Goal: Find specific page/section: Find specific page/section

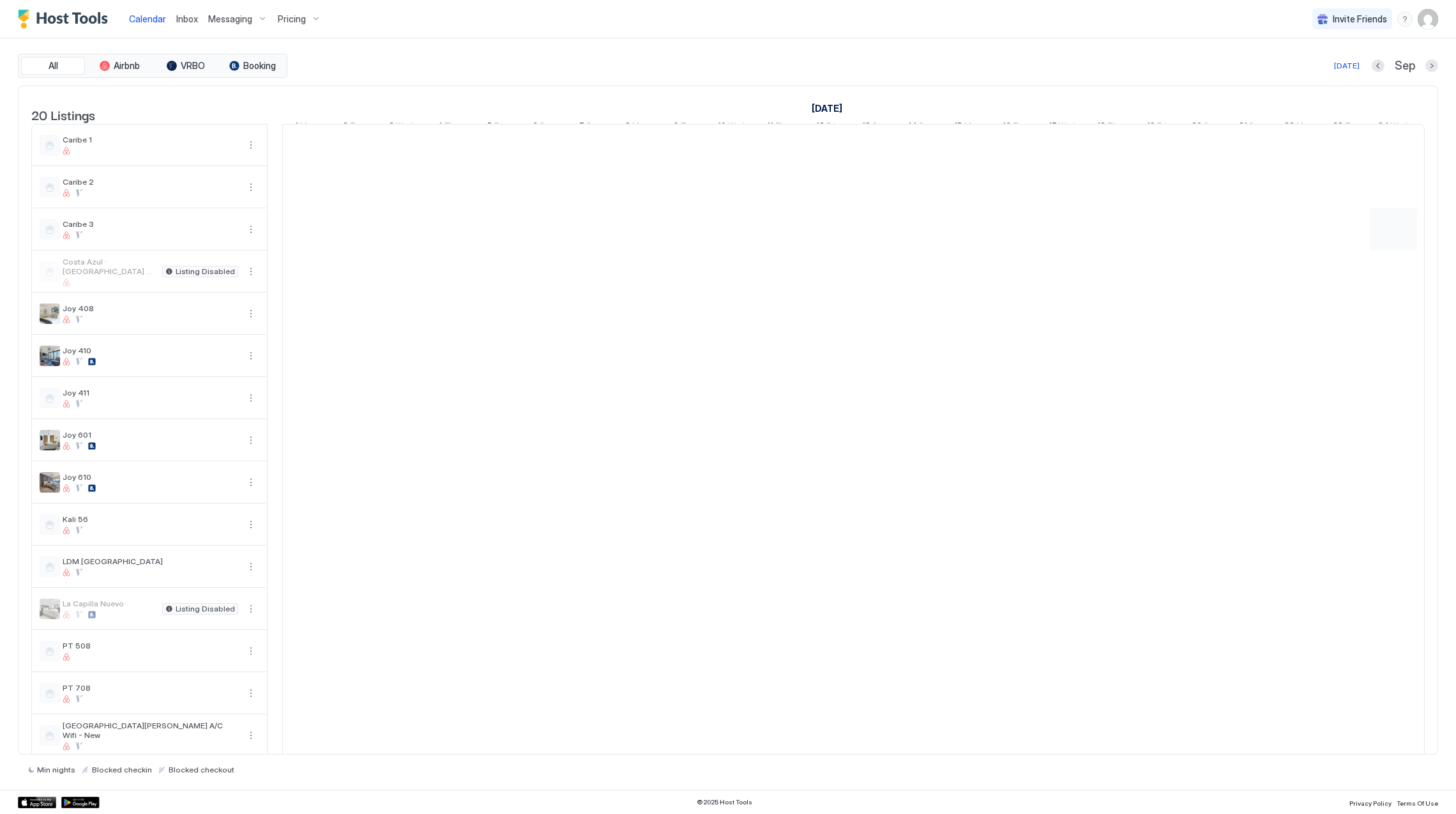
scroll to position [0, 709]
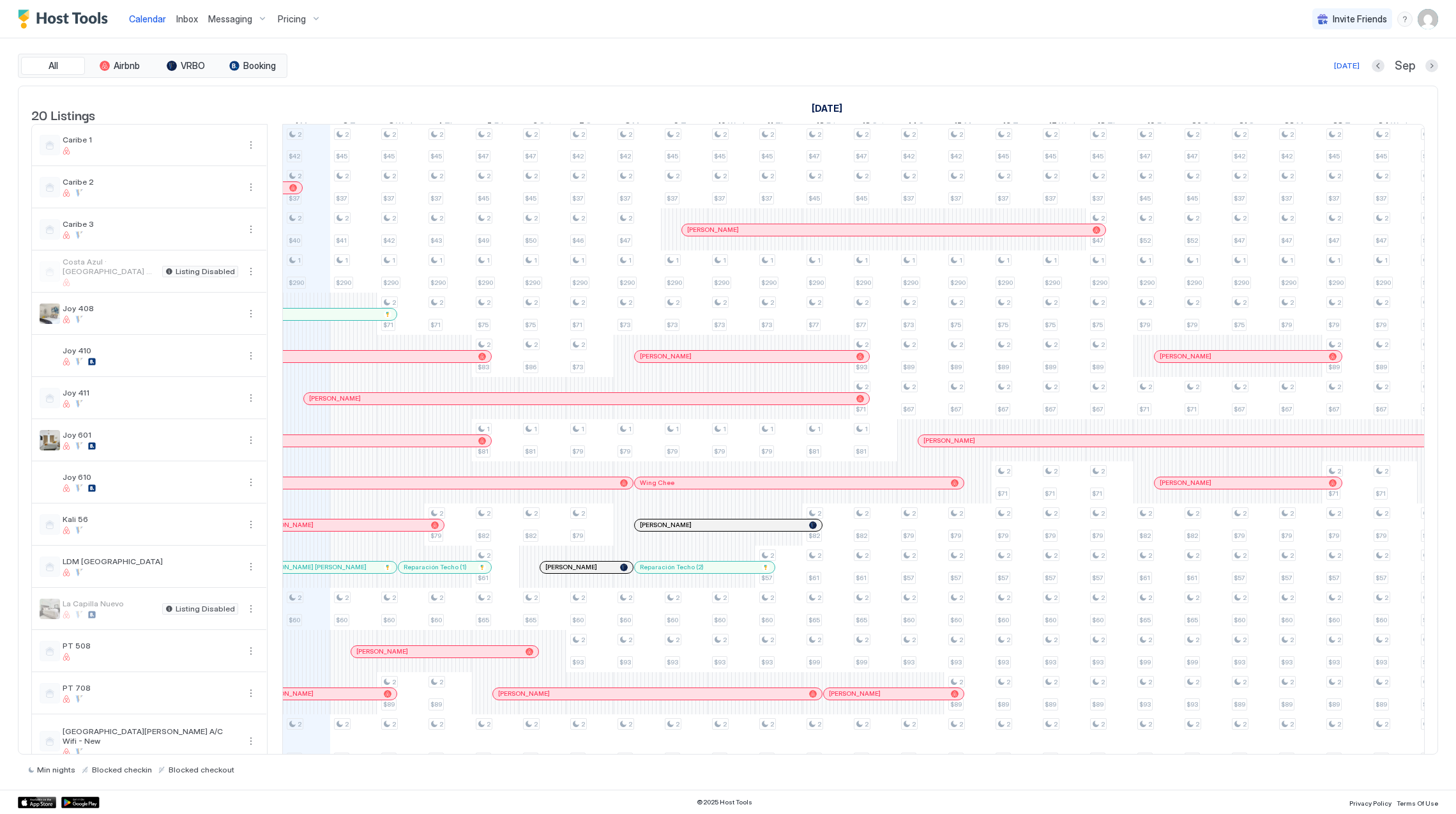
click at [339, 572] on div at bounding box center [340, 567] width 10 height 10
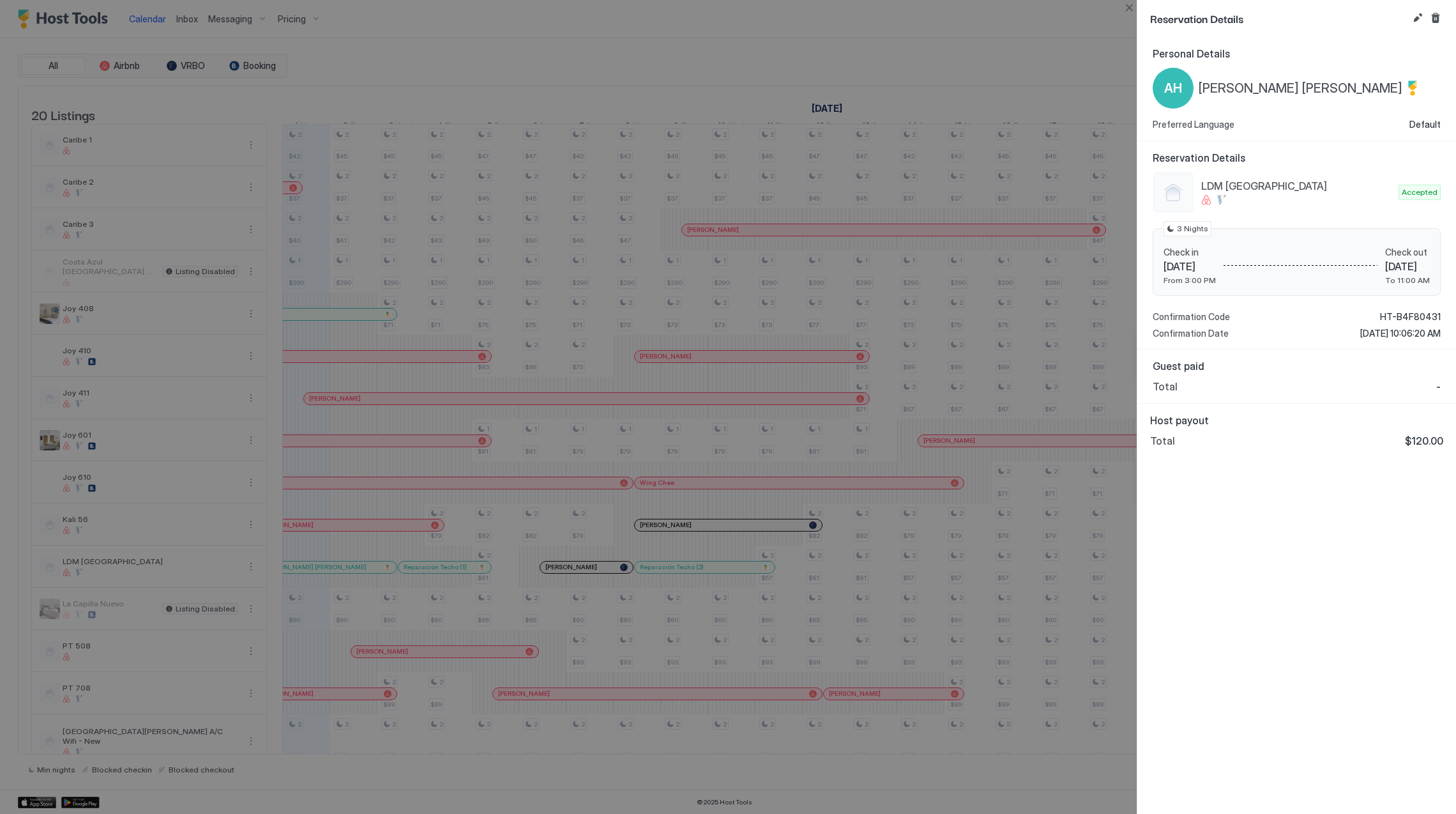
click at [604, 572] on div at bounding box center [728, 407] width 1456 height 814
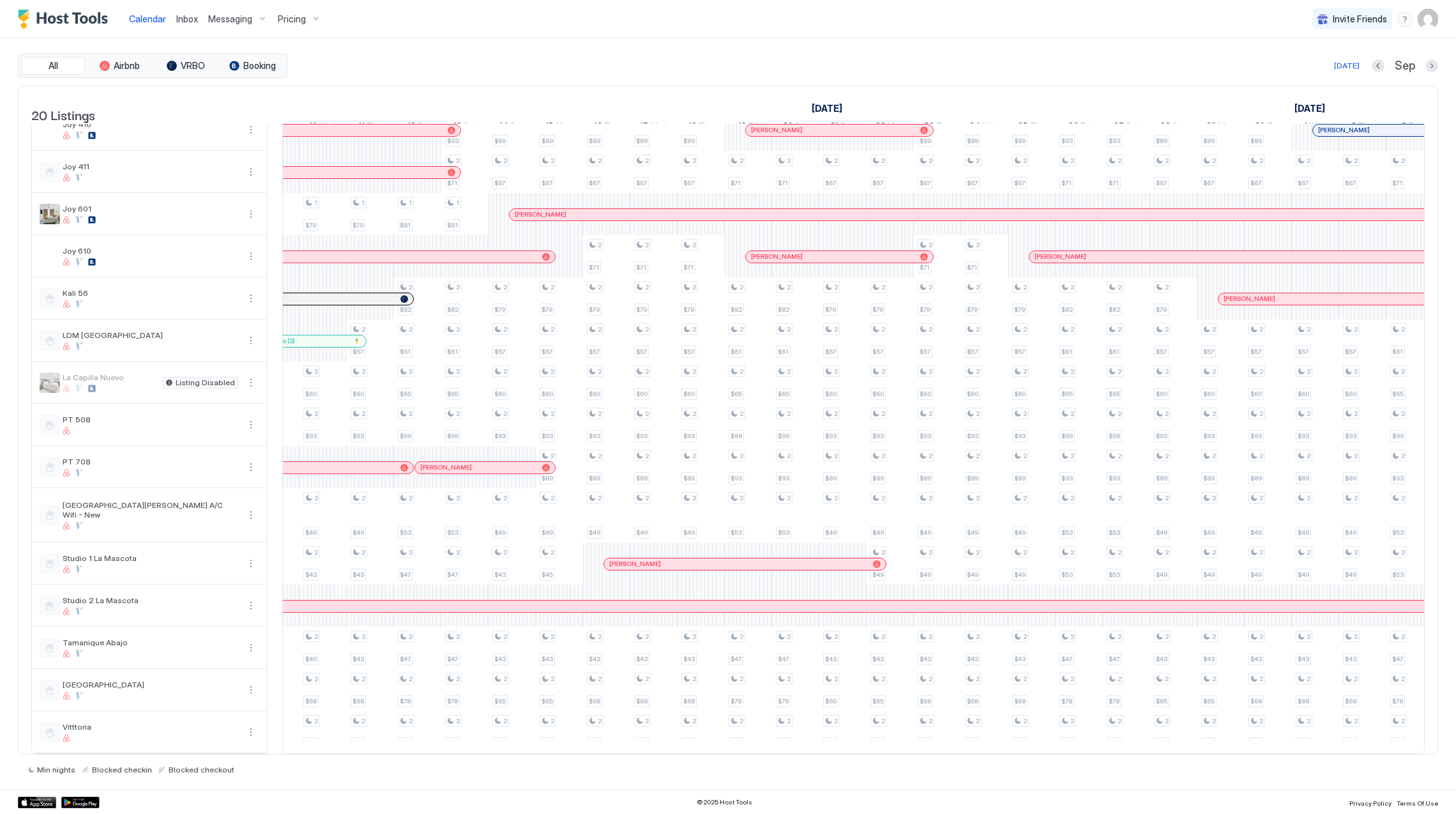
scroll to position [0, 0]
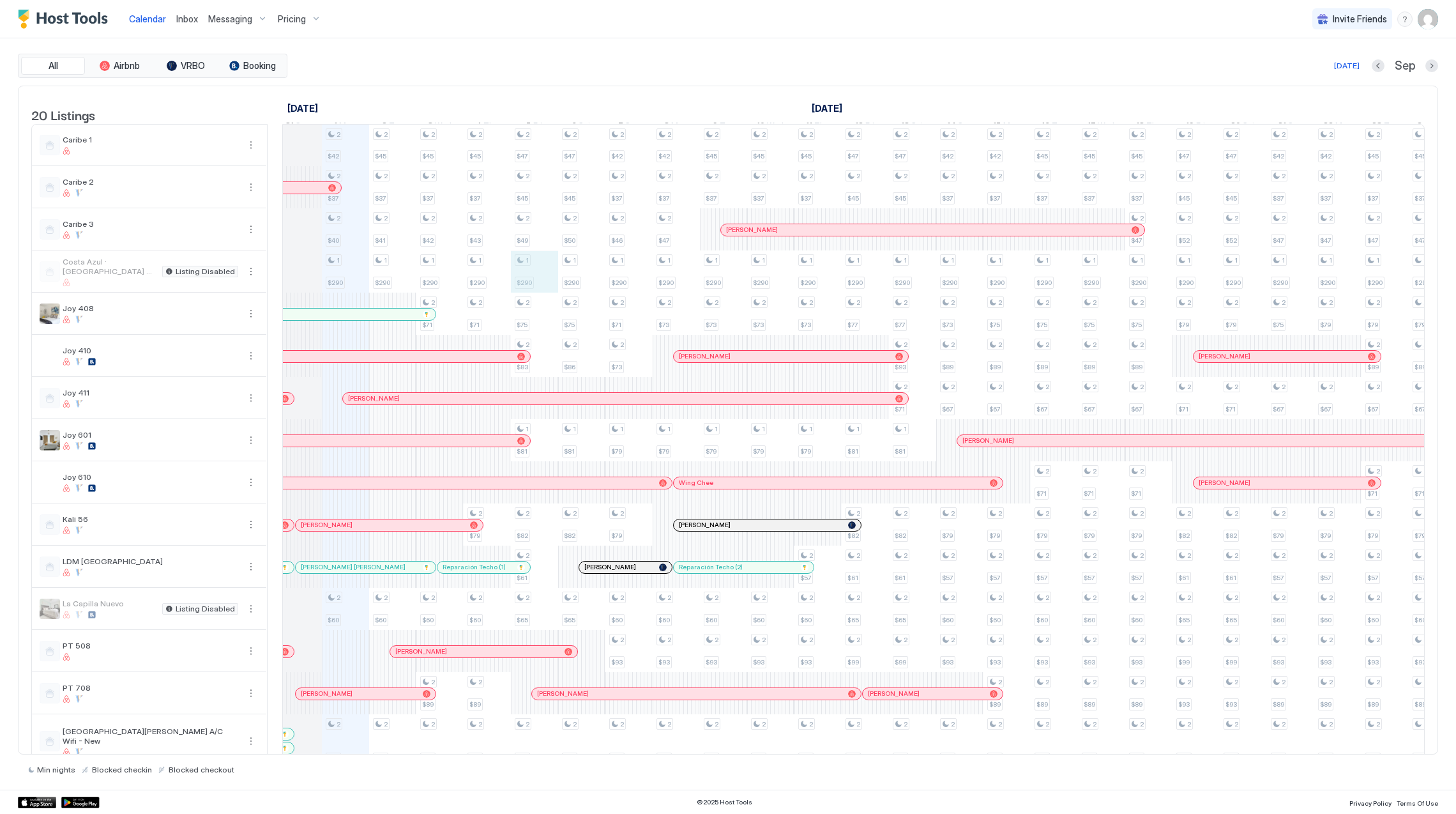
click at [550, 292] on div "2 $42 2 $37 2 $40 1 $290 2 $60 2 $49 2 $37 2 $45 2 $37 2 $41 1 $290 2 $60 2 $49…" at bounding box center [180, 552] width 3025 height 855
click at [369, 487] on div "[PERSON_NAME]" at bounding box center [342, 483] width 650 height 9
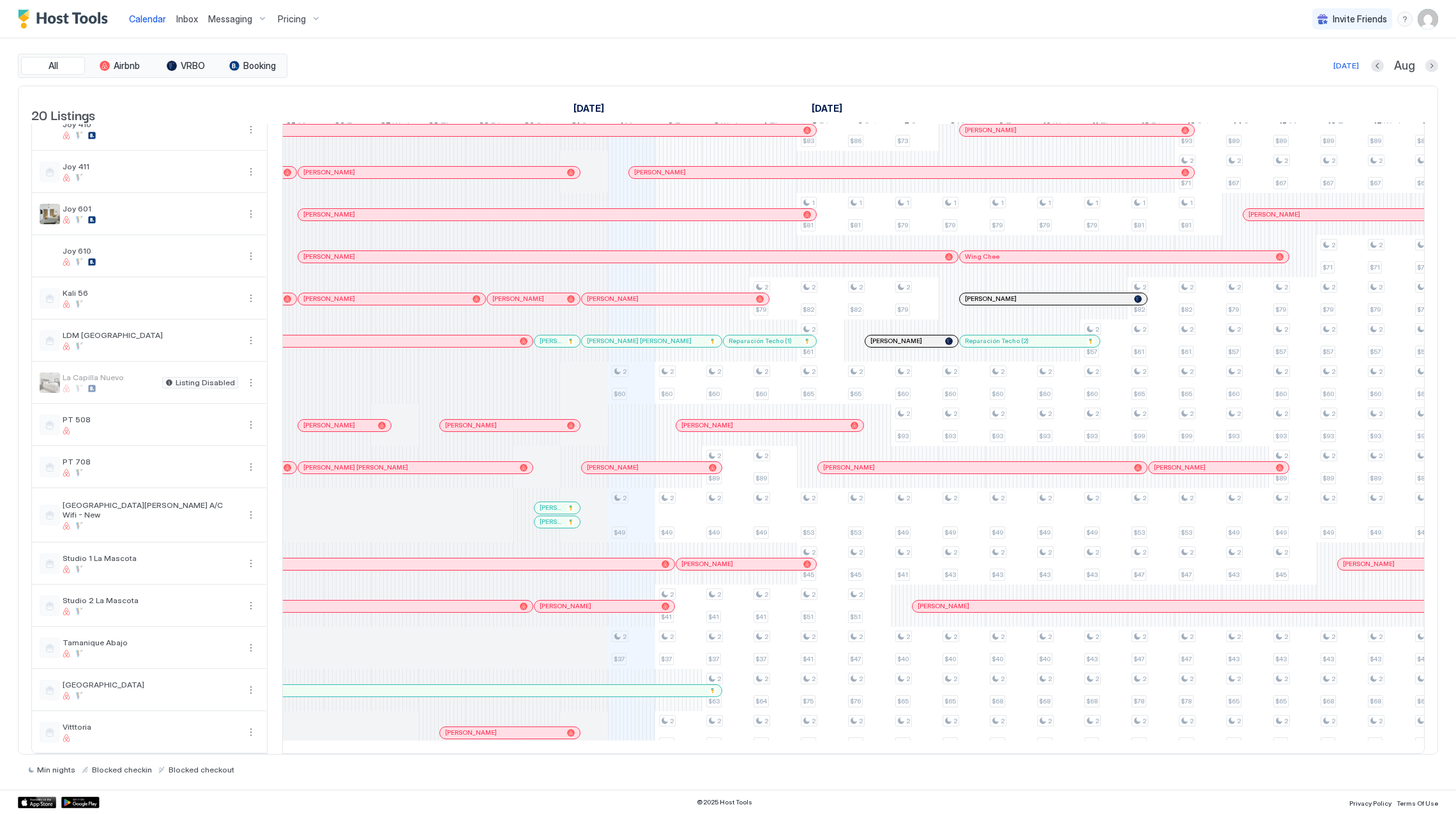
click at [552, 503] on div at bounding box center [552, 508] width 10 height 10
click at [570, 518] on div at bounding box center [570, 522] width 8 height 8
click at [553, 503] on div at bounding box center [552, 508] width 10 height 10
click at [562, 516] on div at bounding box center [562, 522] width 10 height 10
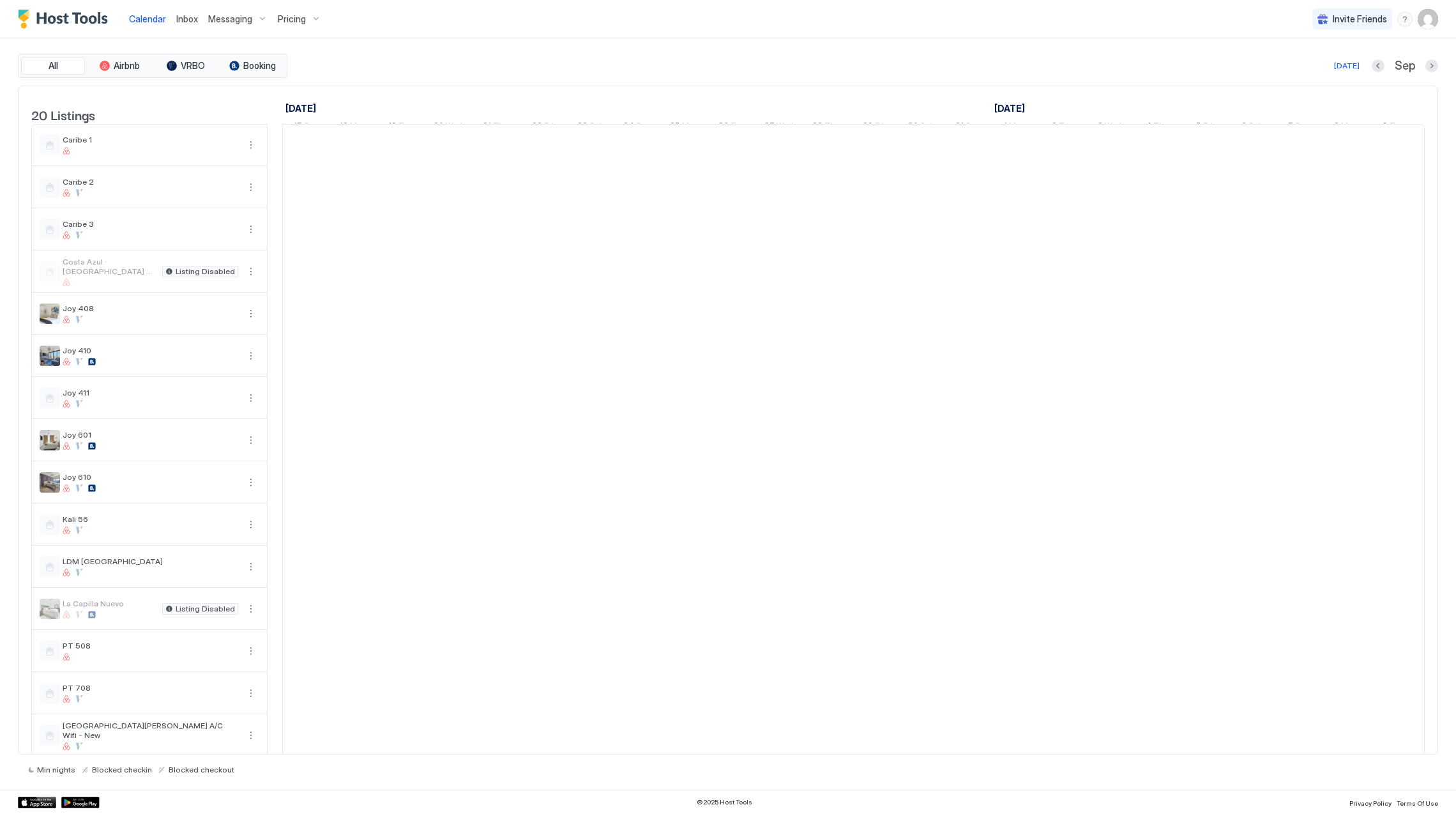
scroll to position [0, 709]
click at [981, 610] on div at bounding box center [1087, 546] width 3025 height 842
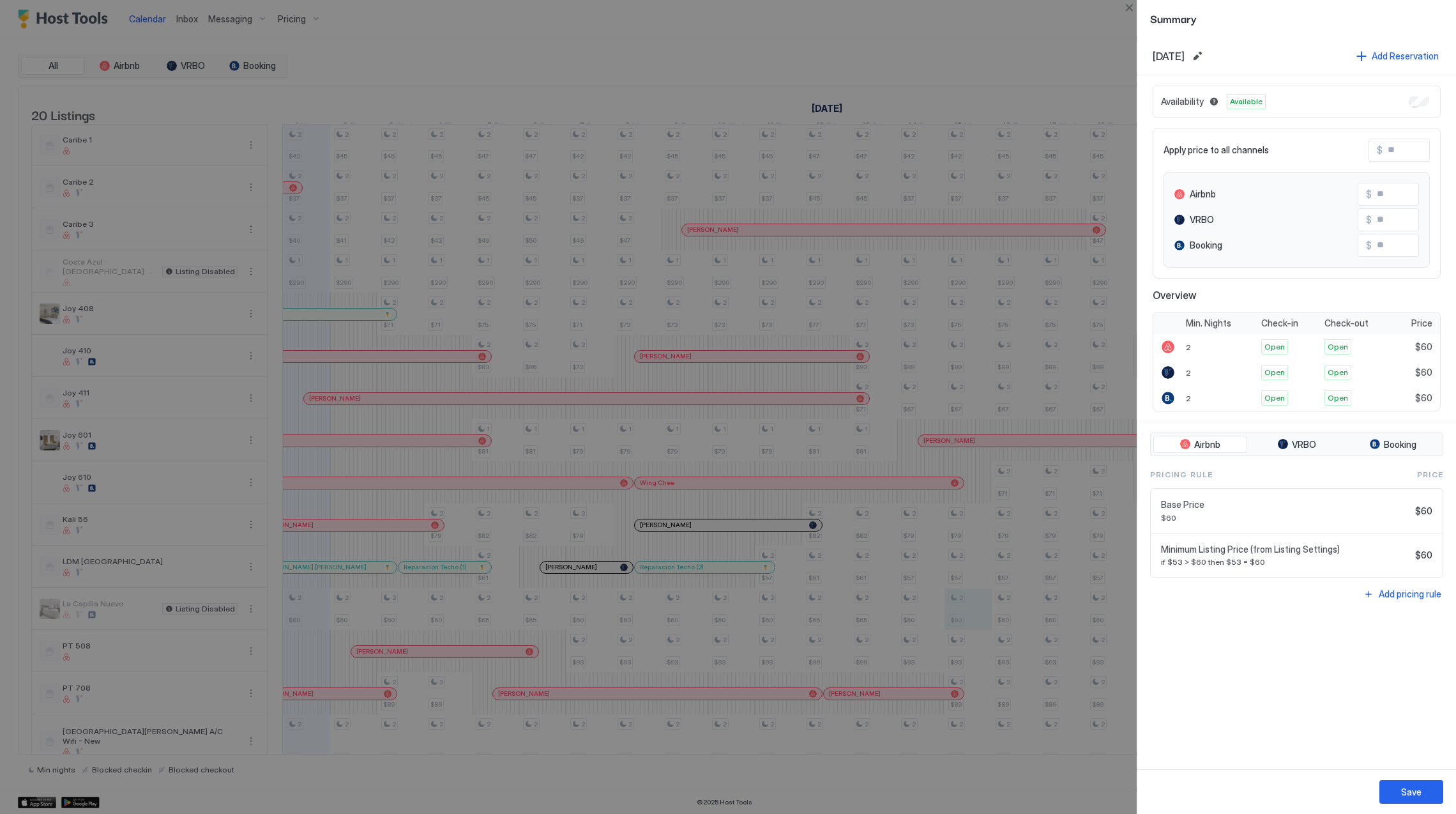
drag, startPoint x: 794, startPoint y: 747, endPoint x: 902, endPoint y: 737, distance: 108.5
click at [897, 749] on div at bounding box center [728, 407] width 1456 height 814
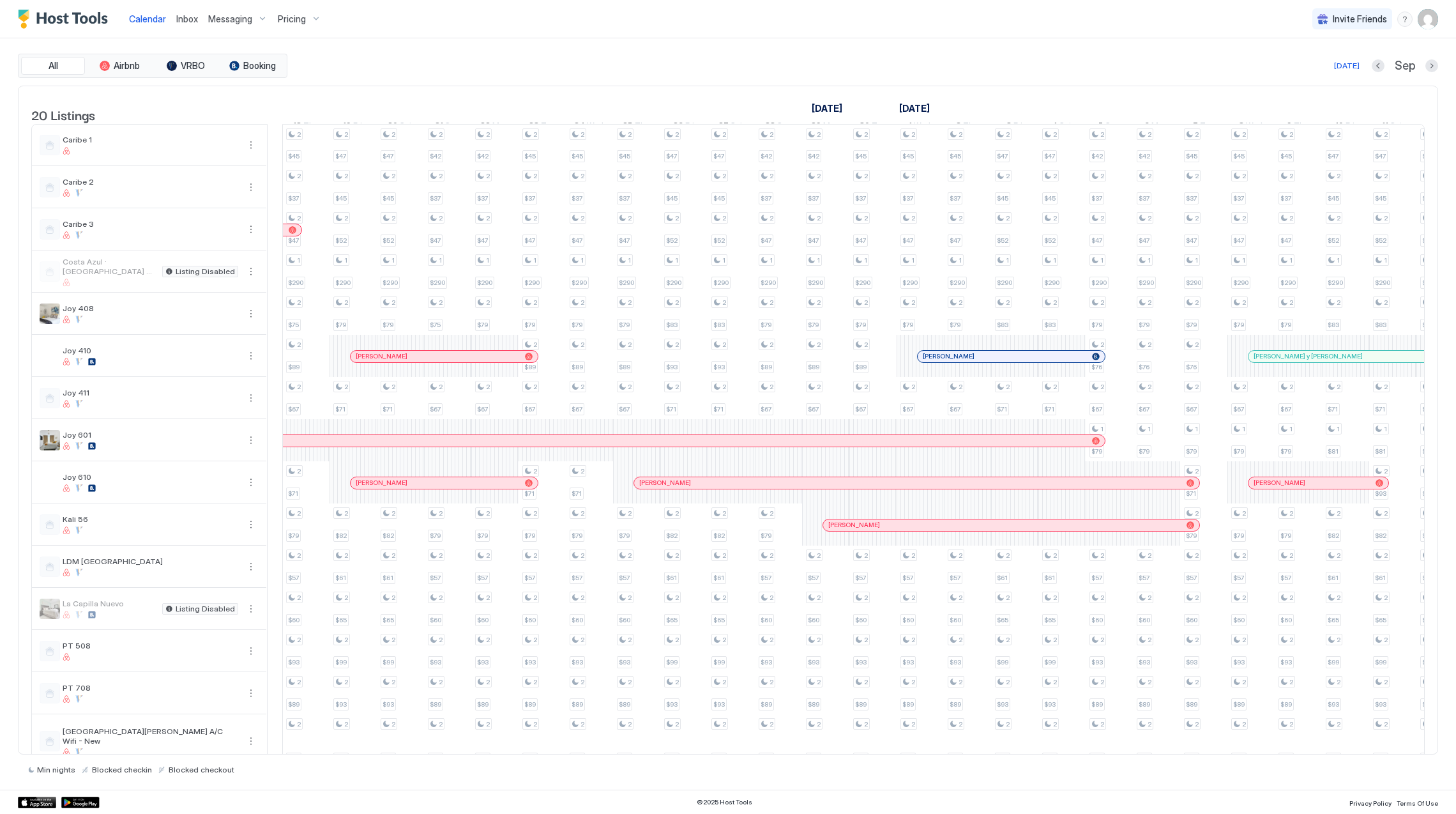
scroll to position [0, 0]
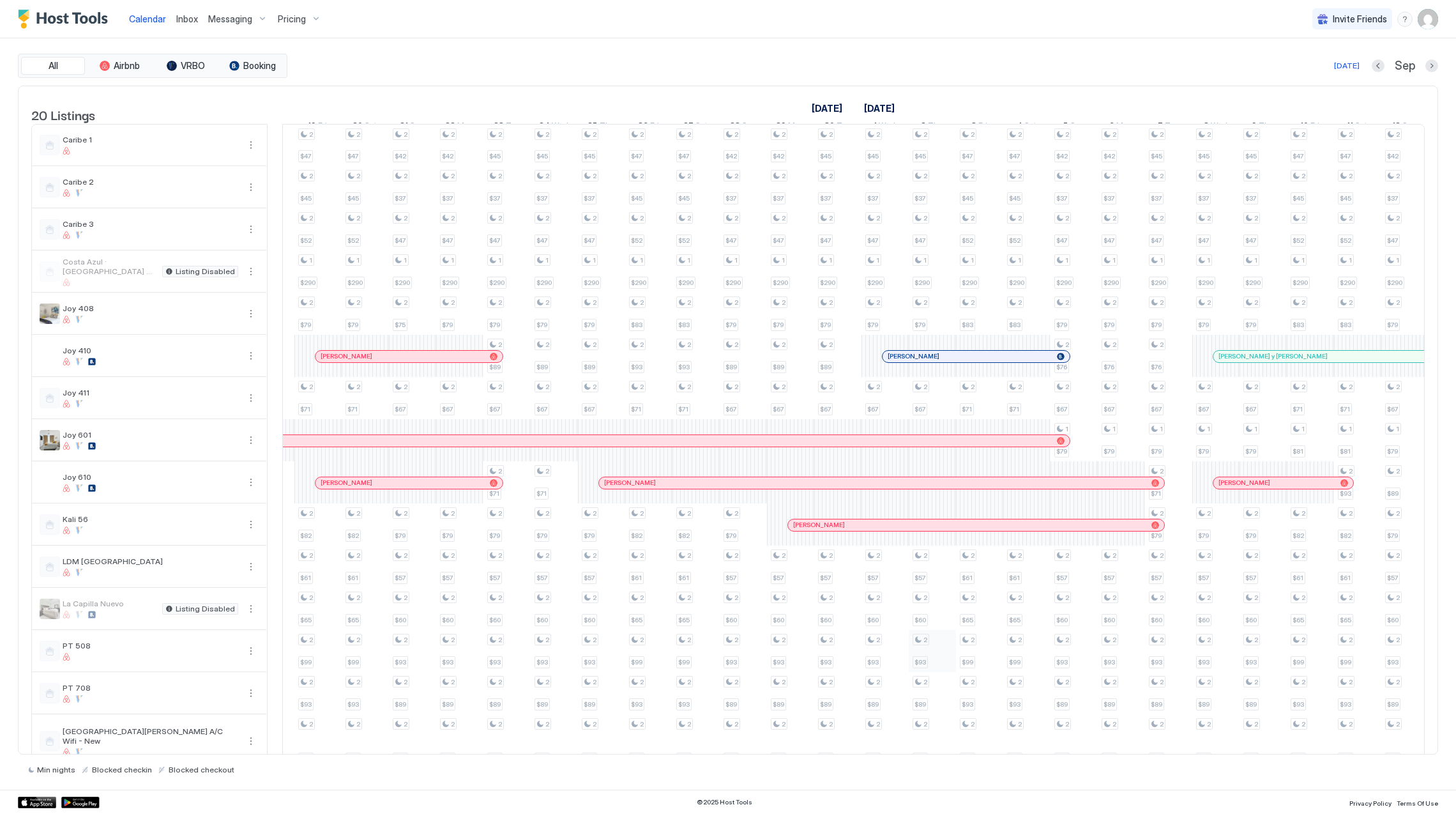
click at [931, 656] on div "2 $42 2 $37 2 $40 1 $290 2 $60 2 $49 2 $37 2 $45 2 $37 2 $41 1 $290 2 $60 2 $49…" at bounding box center [247, 552] width 3025 height 855
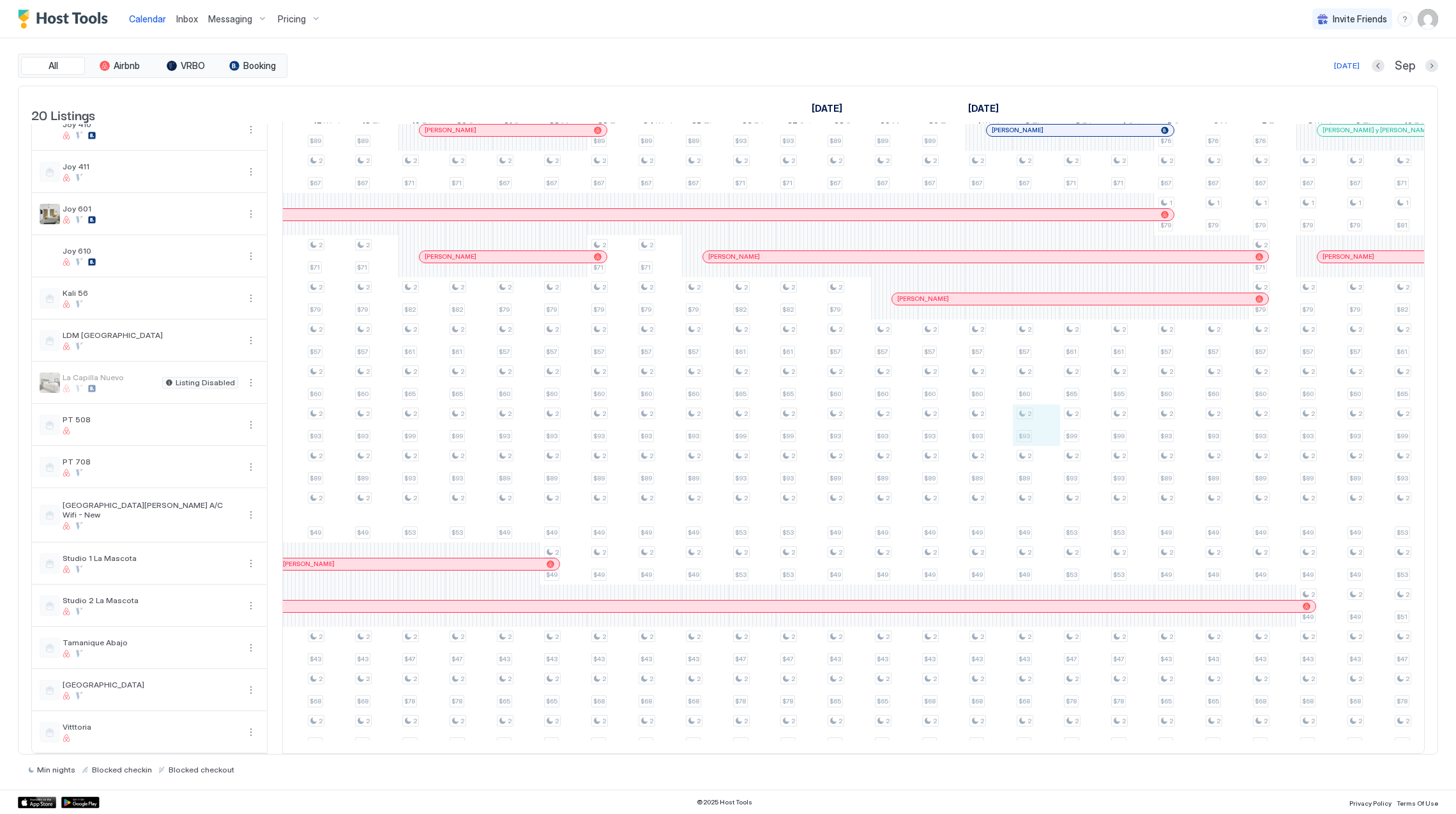
scroll to position [0, 1437]
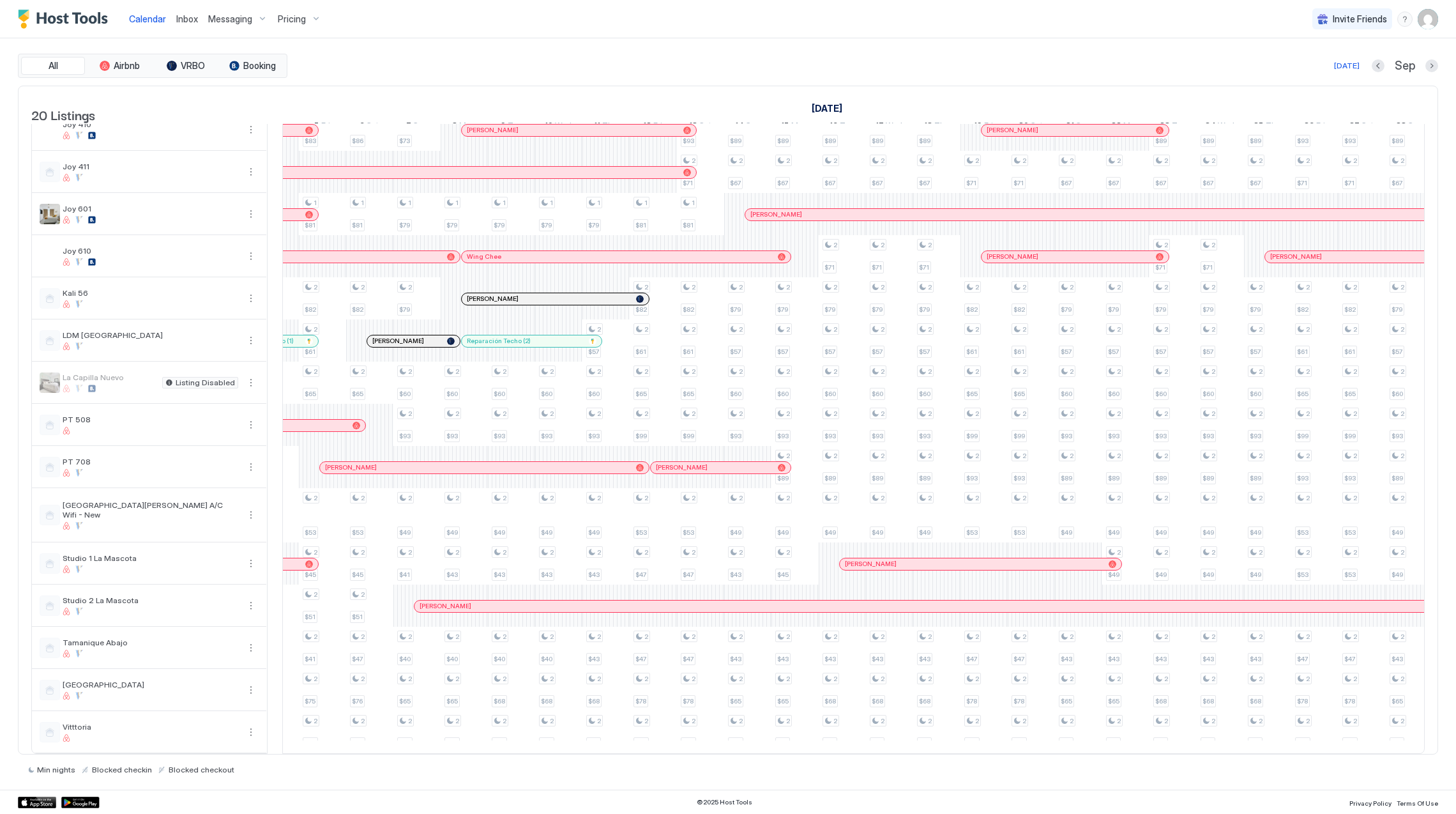
click at [1454, 601] on div at bounding box center [1459, 606] width 10 height 10
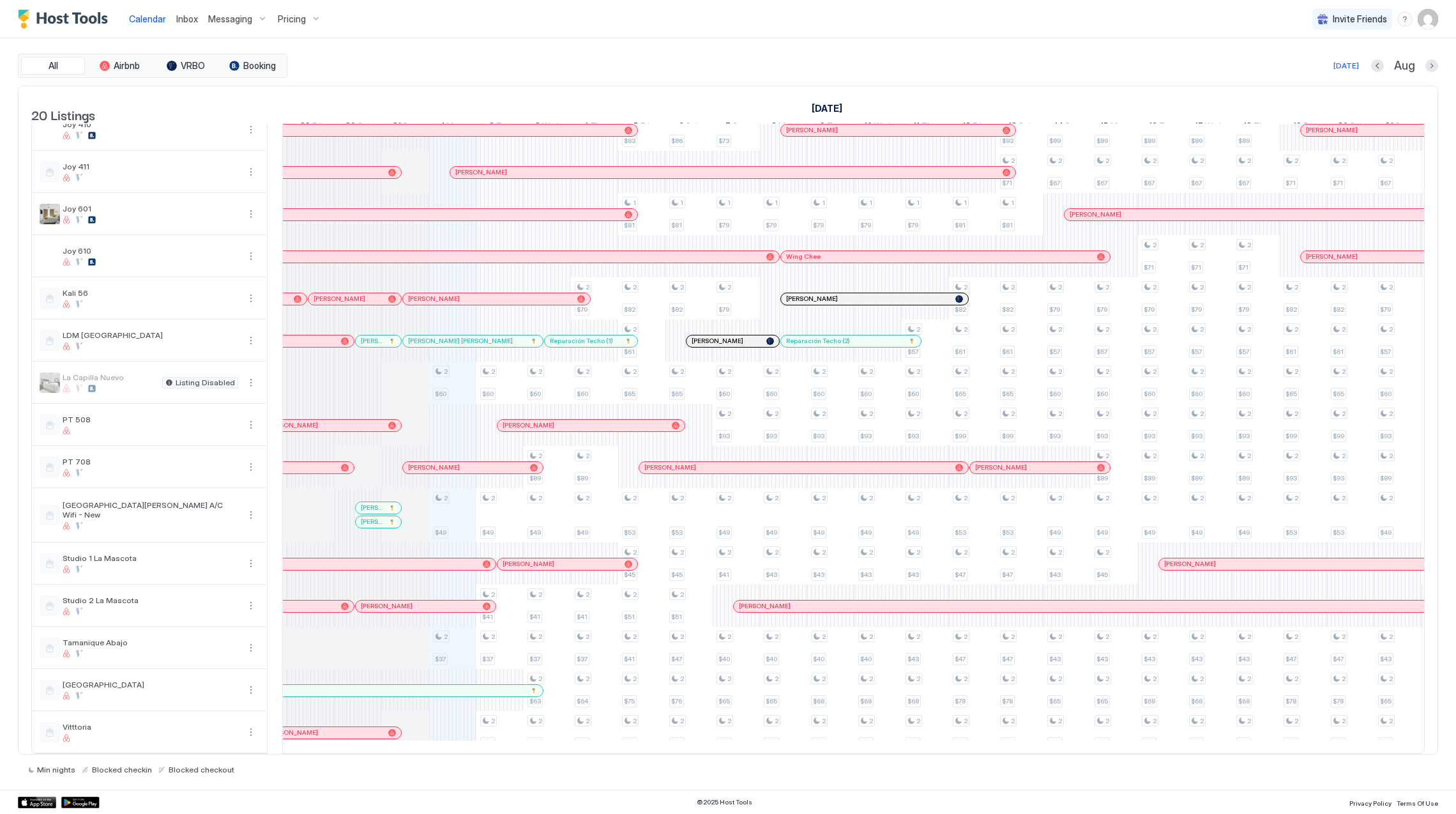
click at [444, 599] on div at bounding box center [452, 605] width 47 height 42
click at [444, 601] on div at bounding box center [443, 606] width 10 height 10
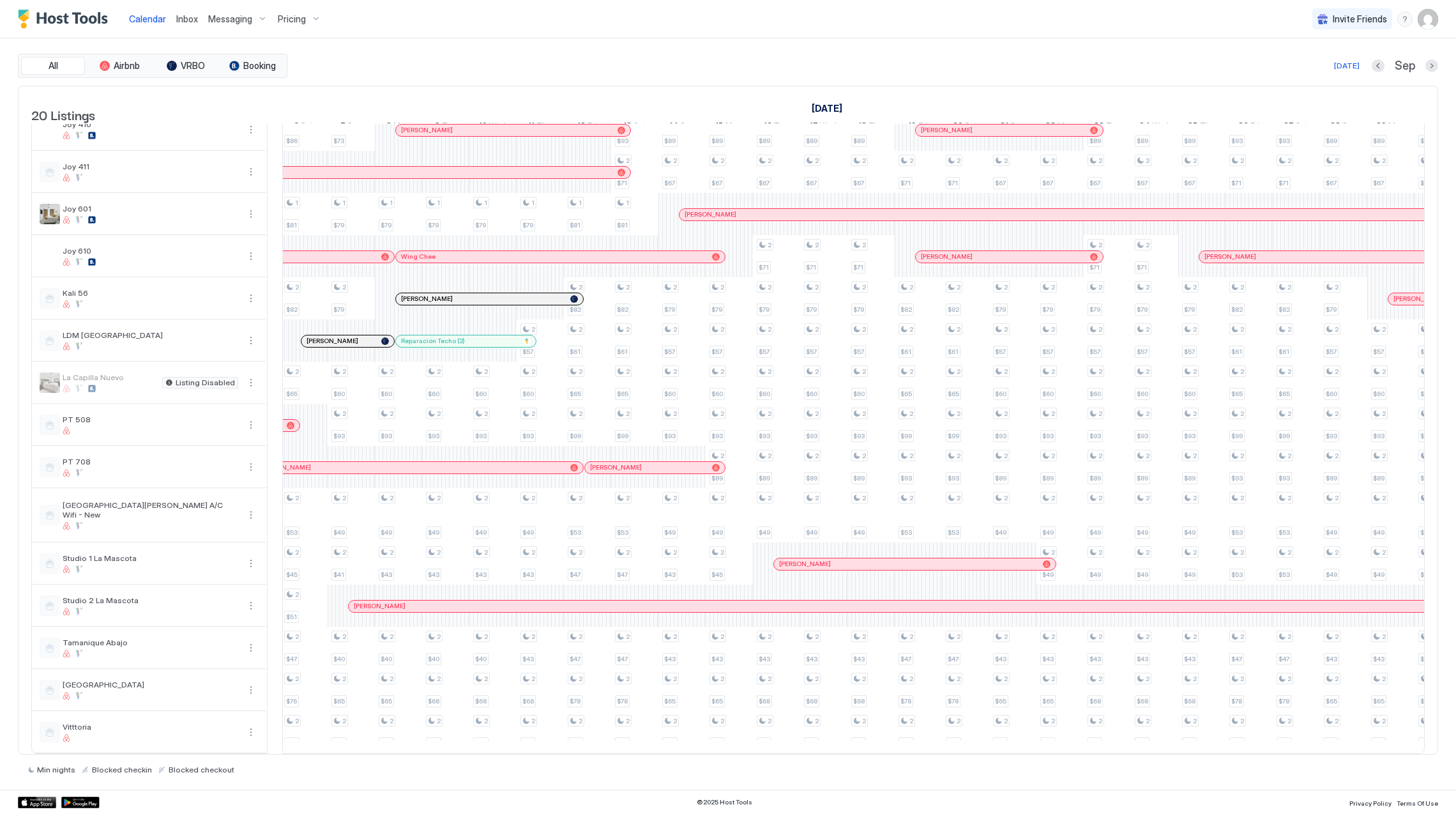
click at [863, 559] on div at bounding box center [862, 564] width 10 height 10
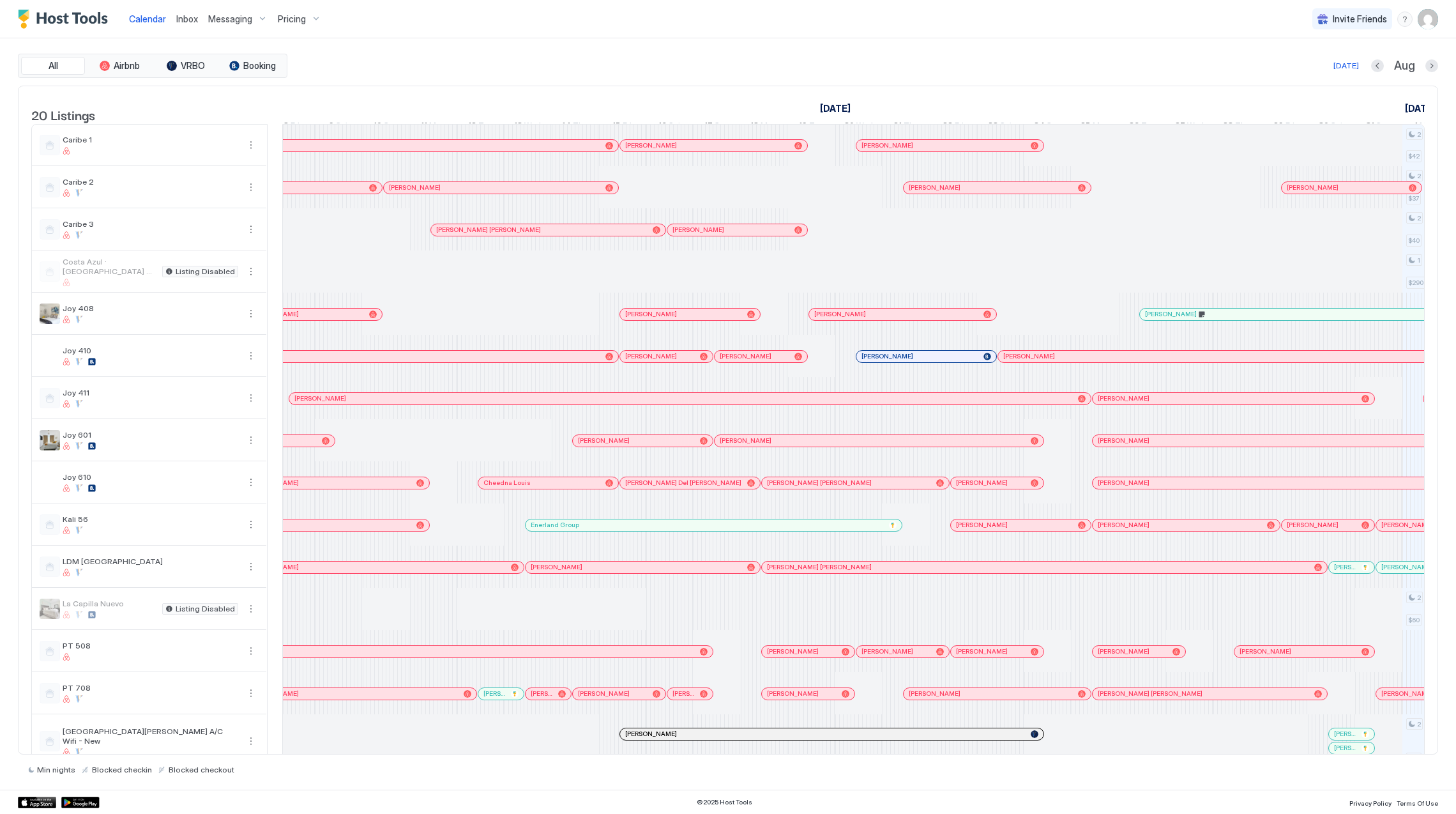
scroll to position [0, 1509]
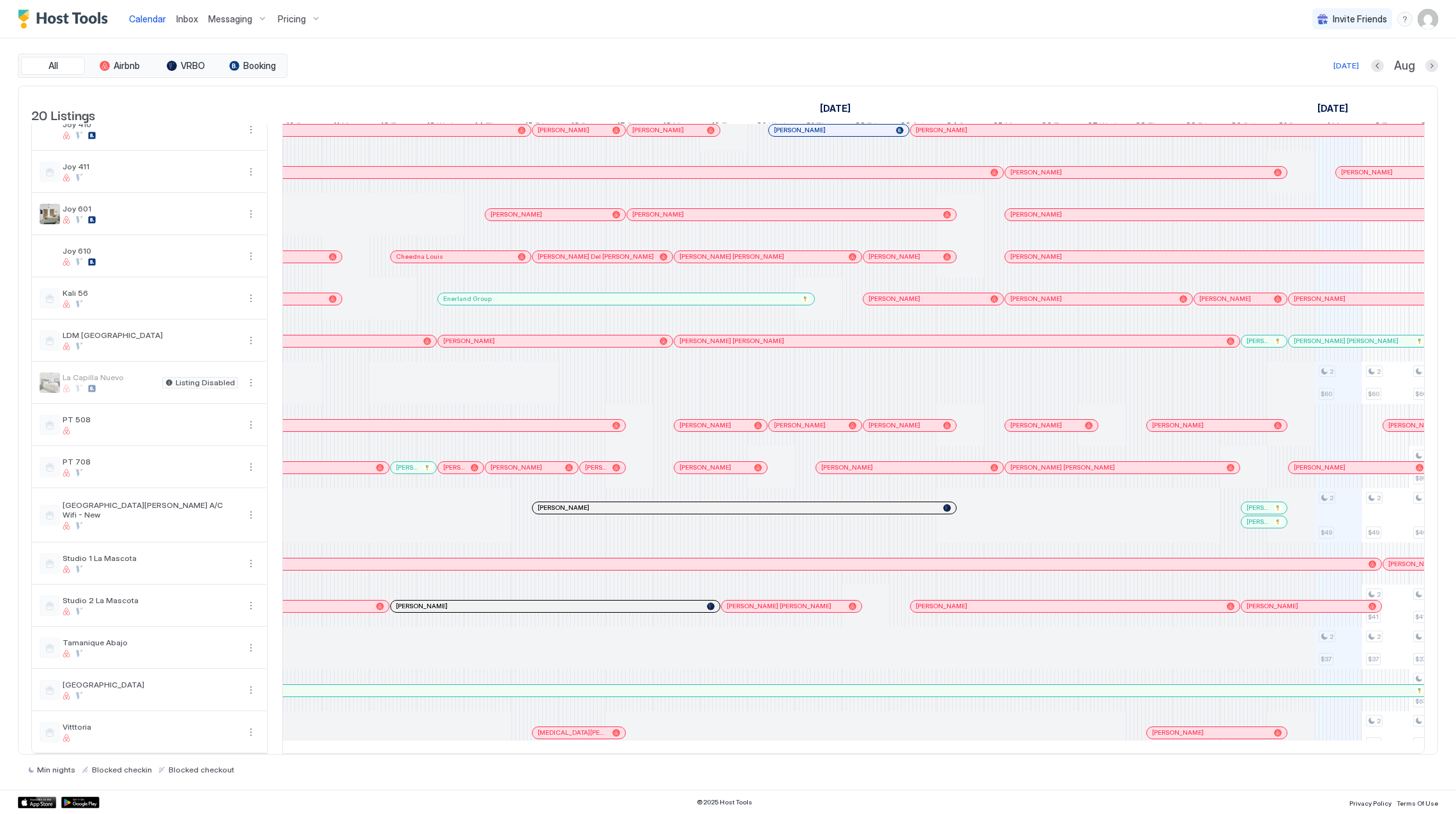
click at [755, 504] on div "[PERSON_NAME]" at bounding box center [738, 508] width 400 height 9
click at [357, 601] on div at bounding box center [357, 606] width 10 height 10
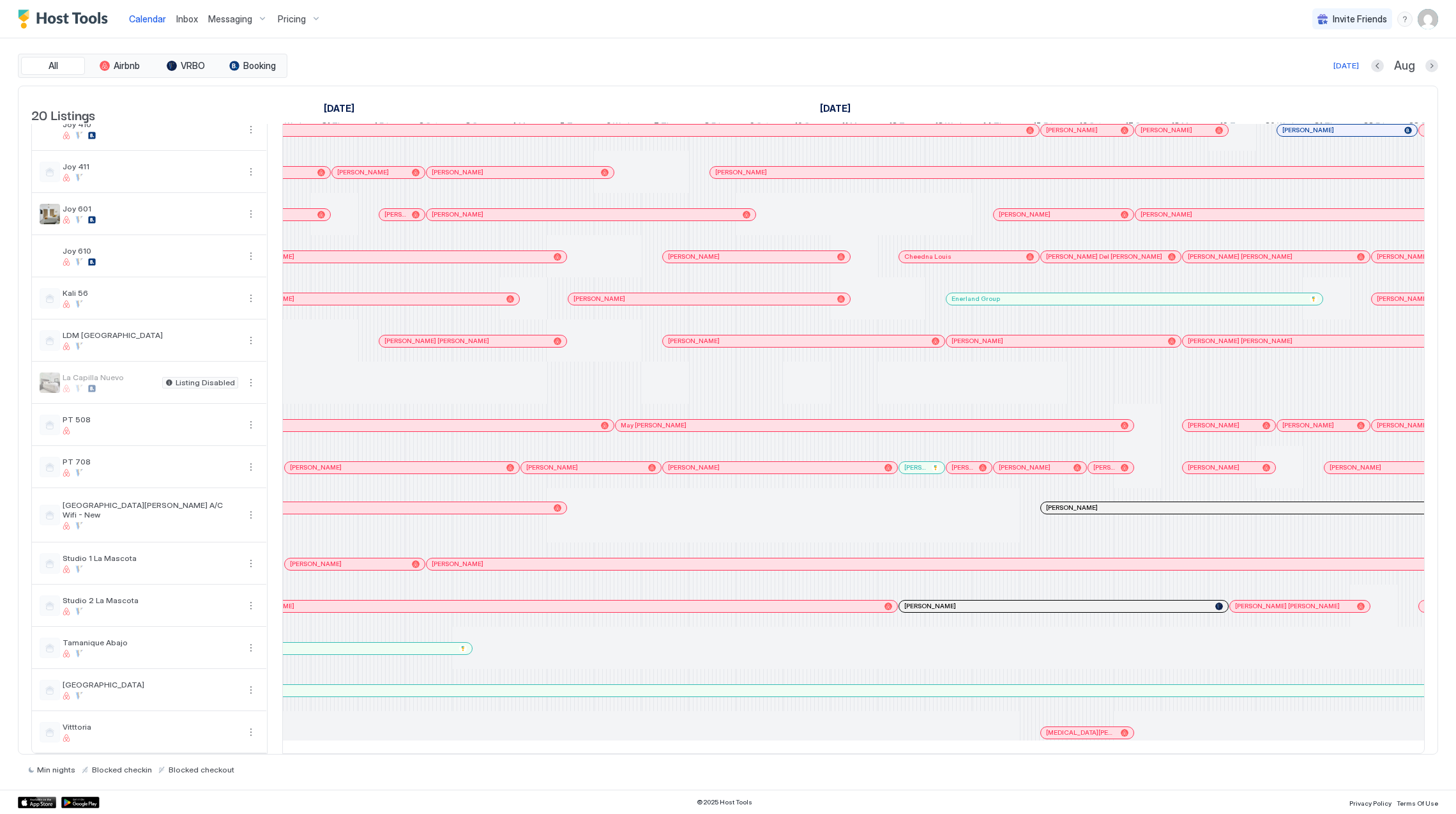
scroll to position [0, 1014]
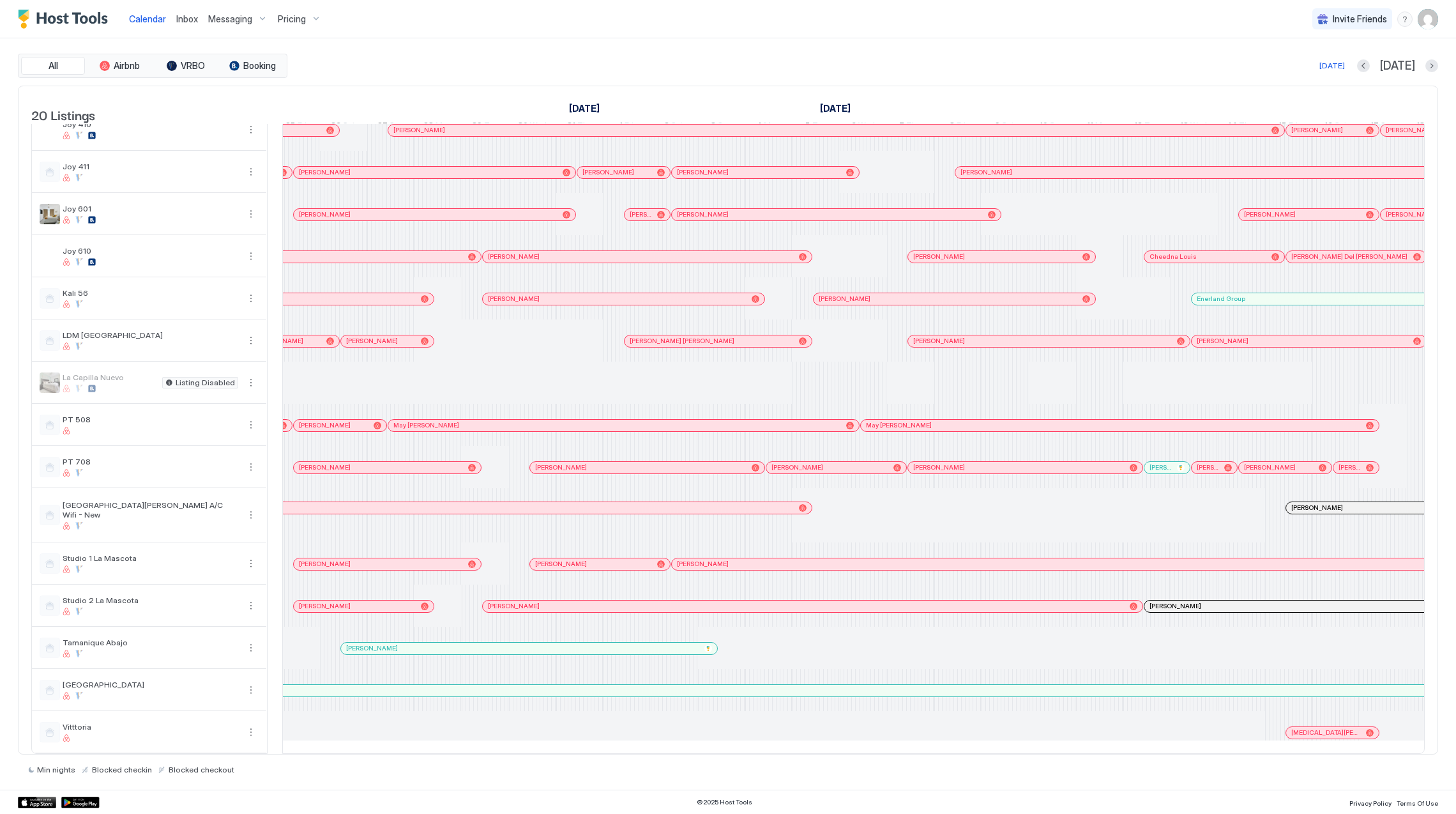
click at [790, 503] on div at bounding box center [791, 508] width 10 height 10
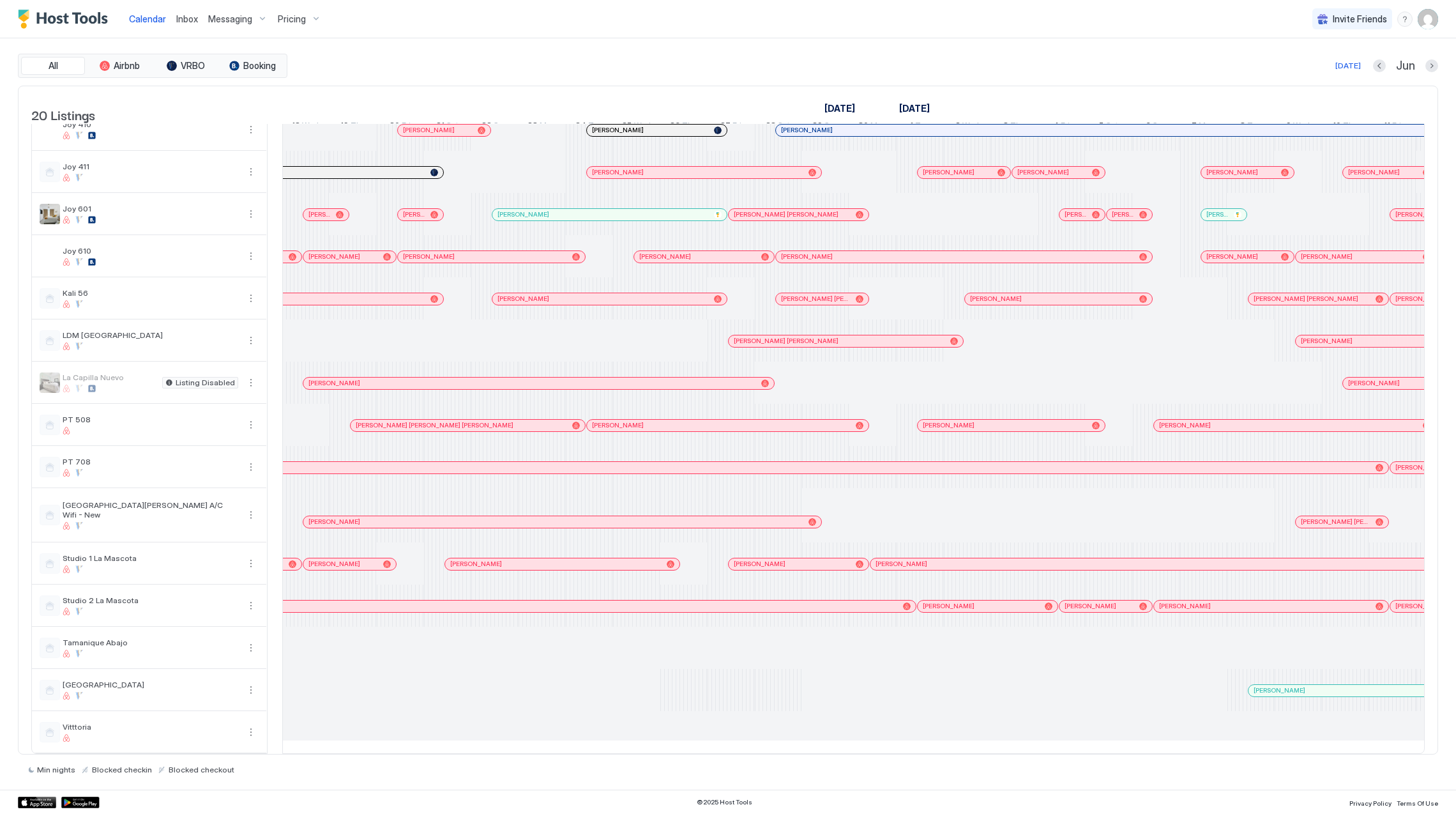
click at [1323, 514] on div at bounding box center [1346, 516] width 47 height 55
click at [1323, 516] on link "[PERSON_NAME] [PERSON_NAME]" at bounding box center [1342, 522] width 94 height 13
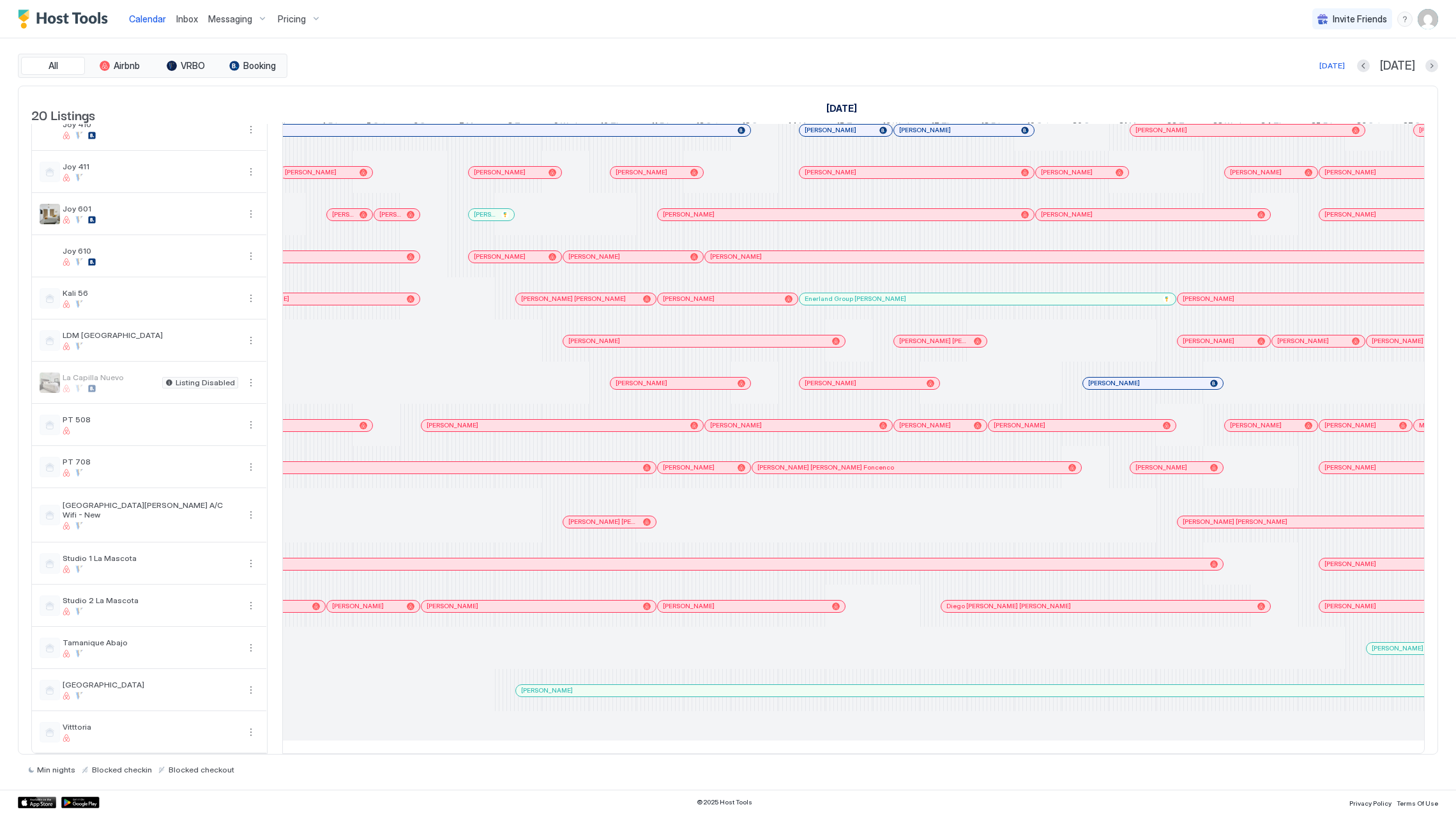
click at [1204, 516] on link "[PERSON_NAME] [PERSON_NAME]" at bounding box center [1413, 522] width 472 height 13
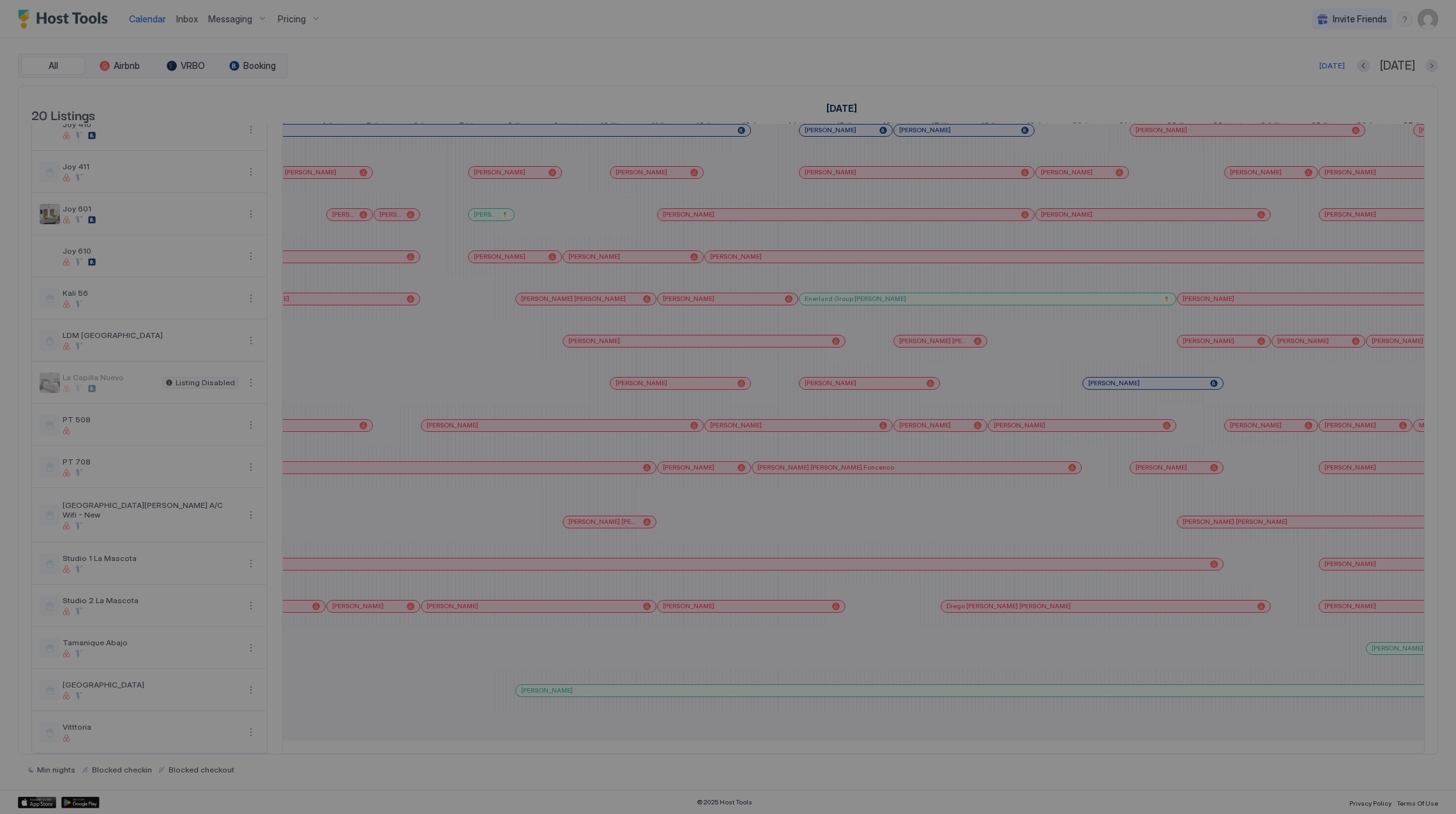
click at [1204, 511] on div "Reservation Details Personal Details KL [PERSON_NAME] [PERSON_NAME] 50375192315…" at bounding box center [728, 407] width 1456 height 814
